Goal: Navigation & Orientation: Find specific page/section

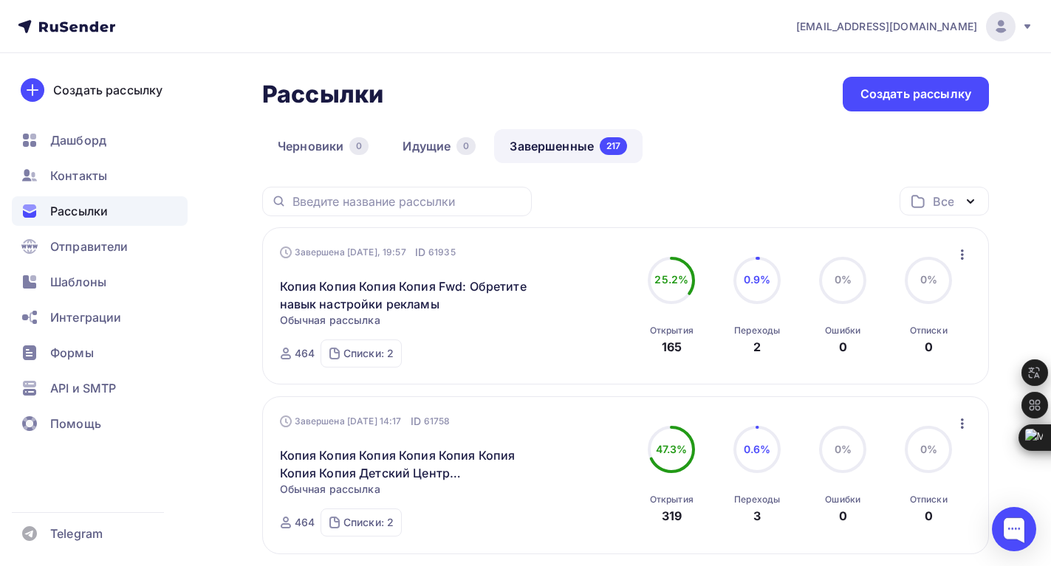
click at [538, 154] on link "Завершенные 217" at bounding box center [568, 146] width 148 height 34
click at [532, 149] on link "Завершенные 217" at bounding box center [568, 146] width 148 height 34
click at [82, 140] on span "Дашборд" at bounding box center [78, 140] width 56 height 18
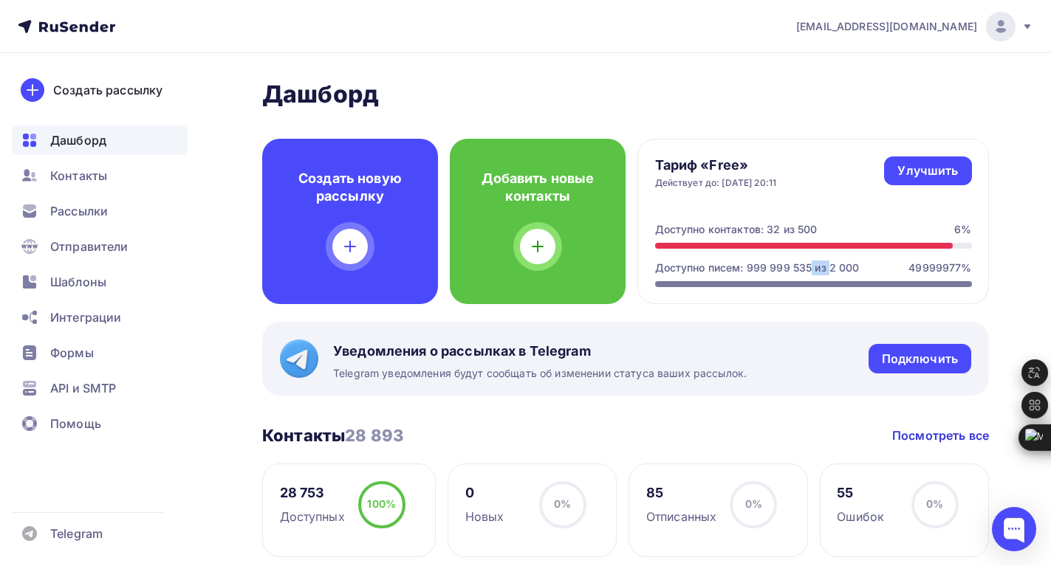
drag, startPoint x: 747, startPoint y: 266, endPoint x: 811, endPoint y: 266, distance: 63.5
click at [811, 266] on div "Доступно писем: 999 999 535 из 2 000" at bounding box center [757, 268] width 205 height 15
click at [702, 282] on div at bounding box center [813, 284] width 317 height 6
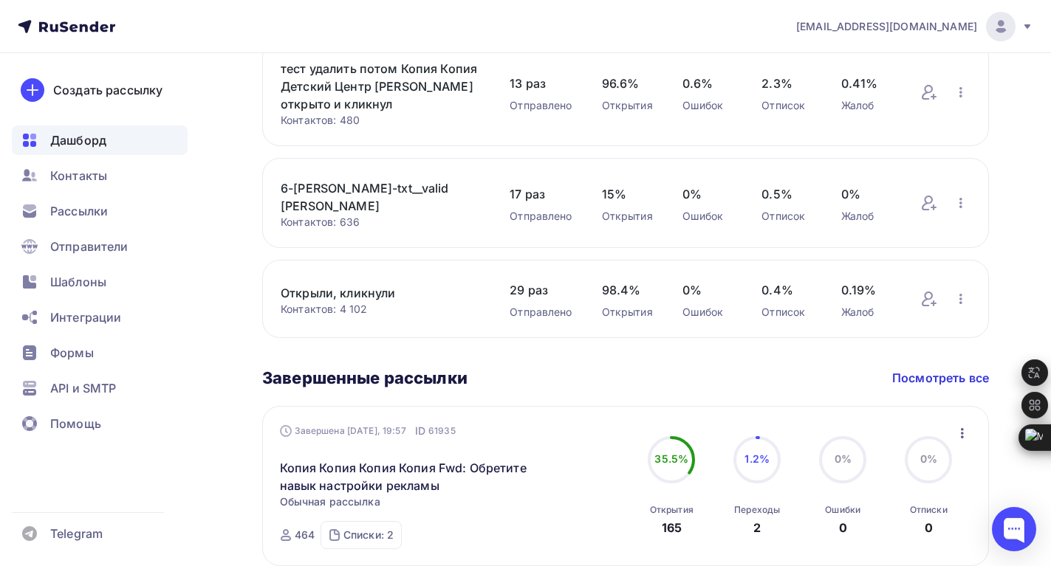
scroll to position [591, 0]
